Goal: Check status: Check status

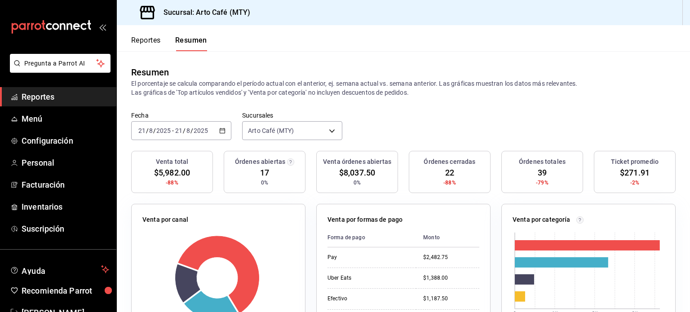
click at [147, 39] on button "Reportes" at bounding box center [146, 43] width 30 height 15
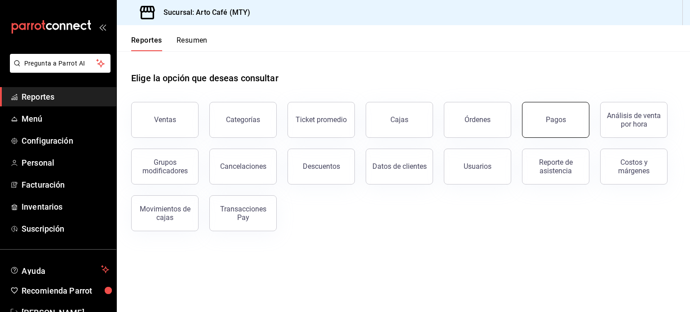
click at [549, 123] on div "Pagos" at bounding box center [556, 119] width 20 height 9
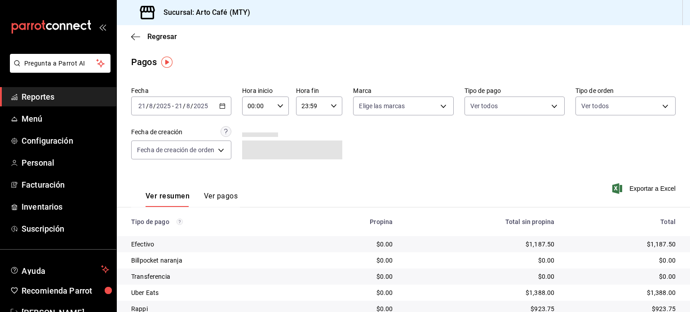
click at [224, 110] on div "[DATE] [DATE] - [DATE] [DATE]" at bounding box center [181, 106] width 100 height 19
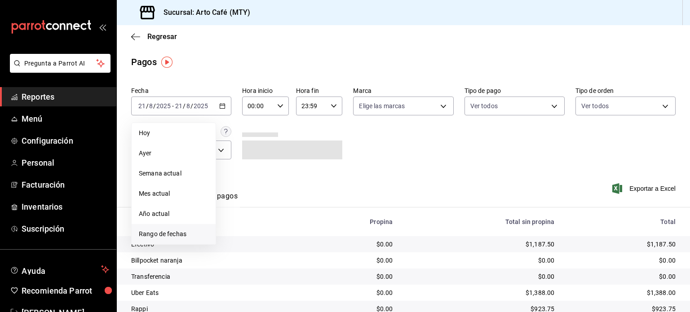
click at [175, 231] on span "Rango de fechas" at bounding box center [174, 234] width 70 height 9
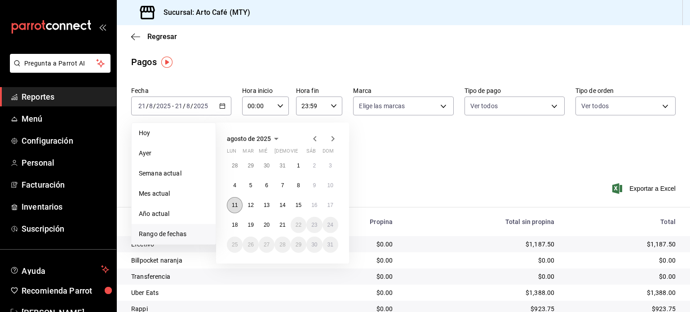
click at [230, 201] on button "11" at bounding box center [235, 205] width 16 height 16
click at [331, 204] on abbr "17" at bounding box center [331, 205] width 6 height 6
click at [241, 208] on button "11" at bounding box center [235, 205] width 16 height 16
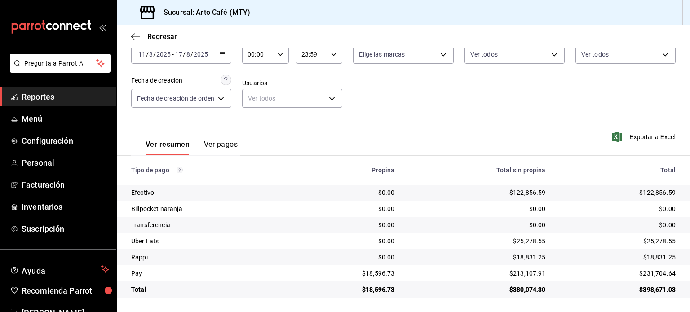
scroll to position [52, 0]
